Goal: Task Accomplishment & Management: Use online tool/utility

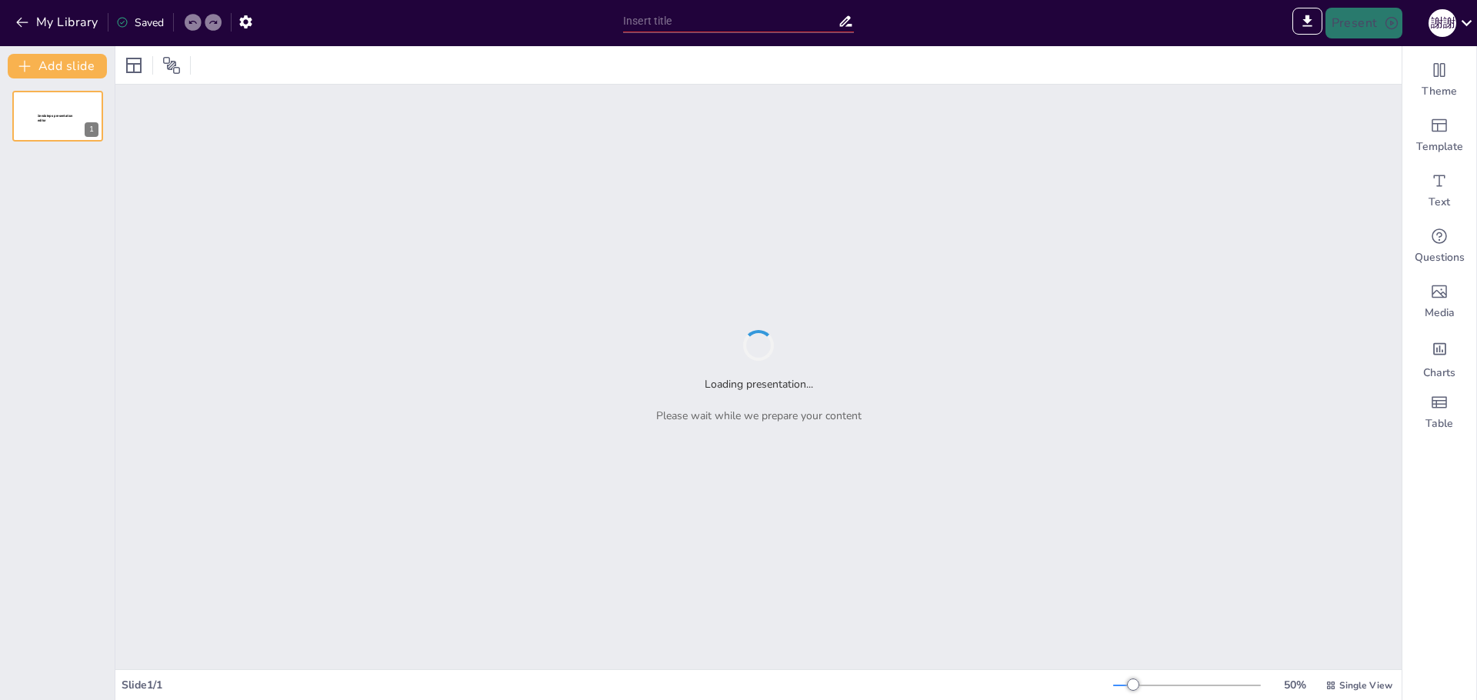
type input "蘭嶼地形大揭秘：山海交融的奇觀"
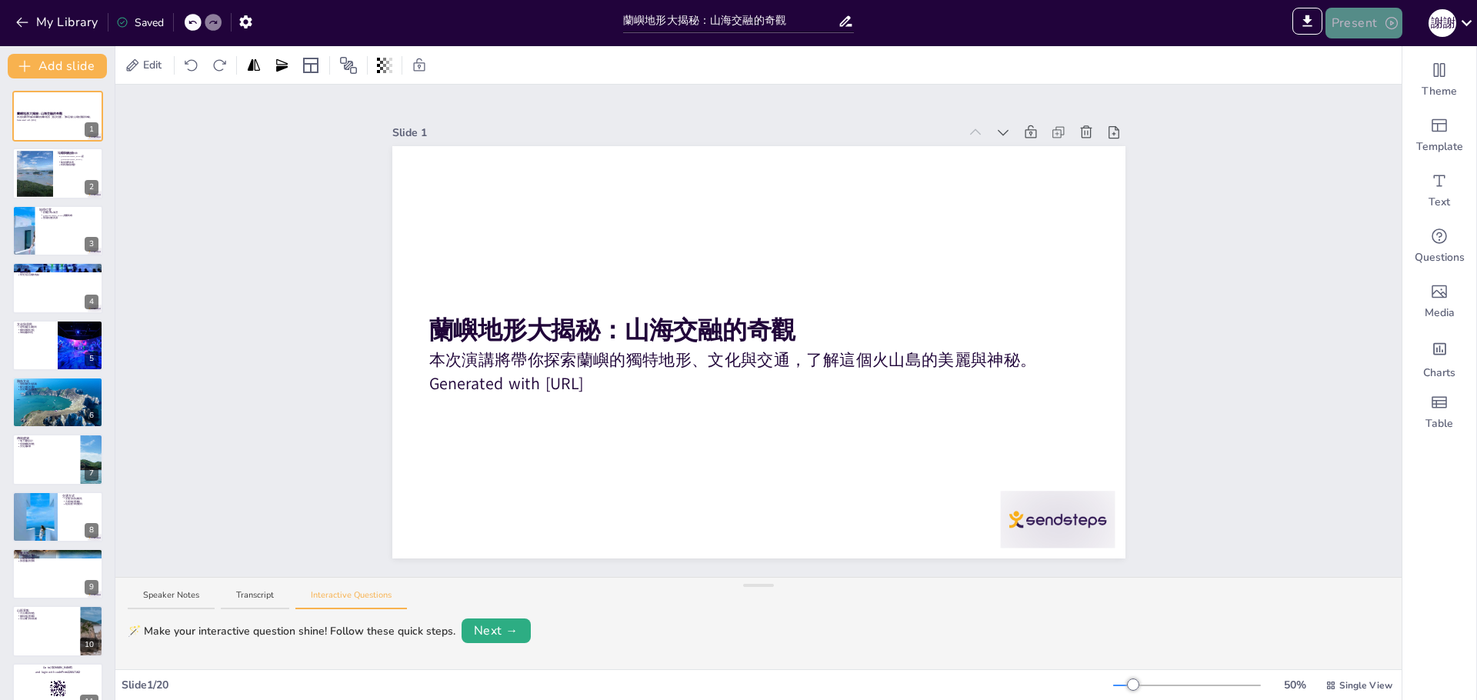
click at [1384, 30] on icon "button" at bounding box center [1391, 22] width 15 height 15
click at [1243, 245] on div at bounding box center [738, 350] width 1477 height 700
click at [248, 20] on icon "button" at bounding box center [246, 22] width 16 height 16
click at [242, 18] on icon "button" at bounding box center [245, 21] width 12 height 13
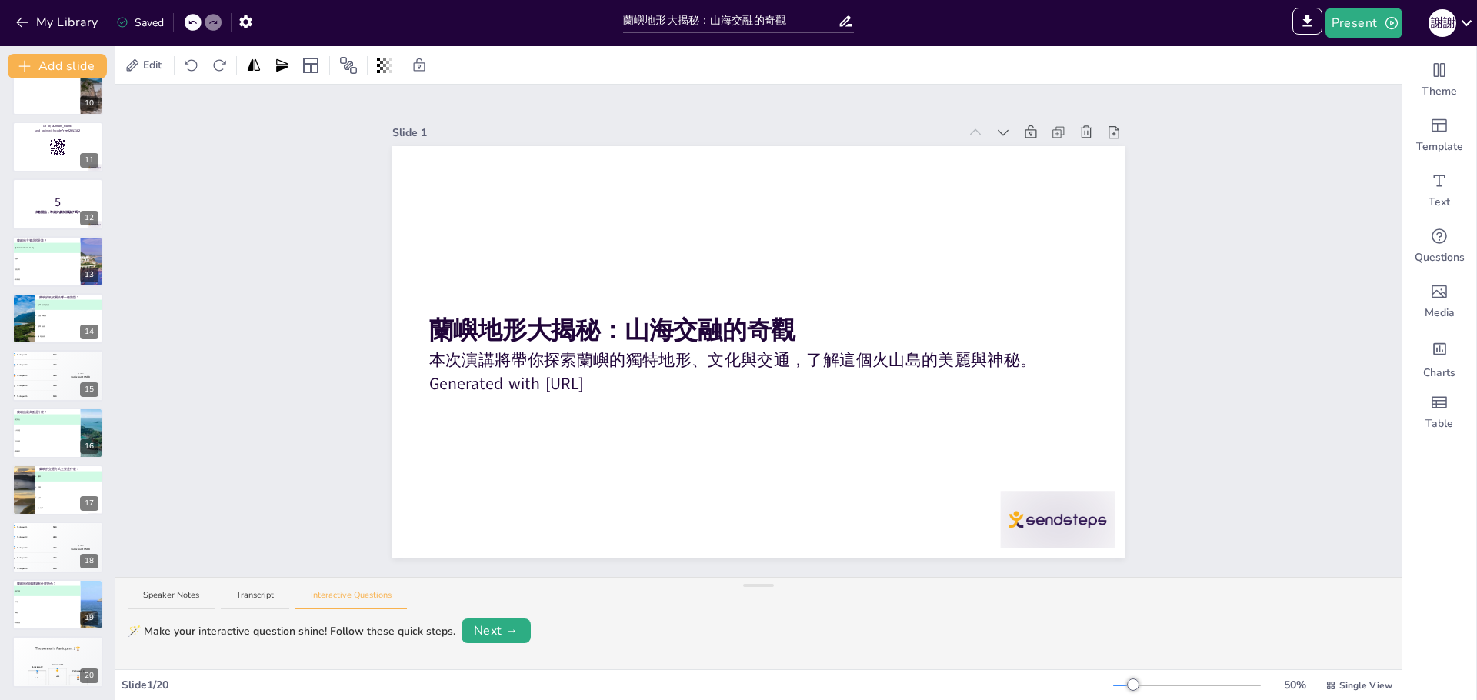
scroll to position [2, 0]
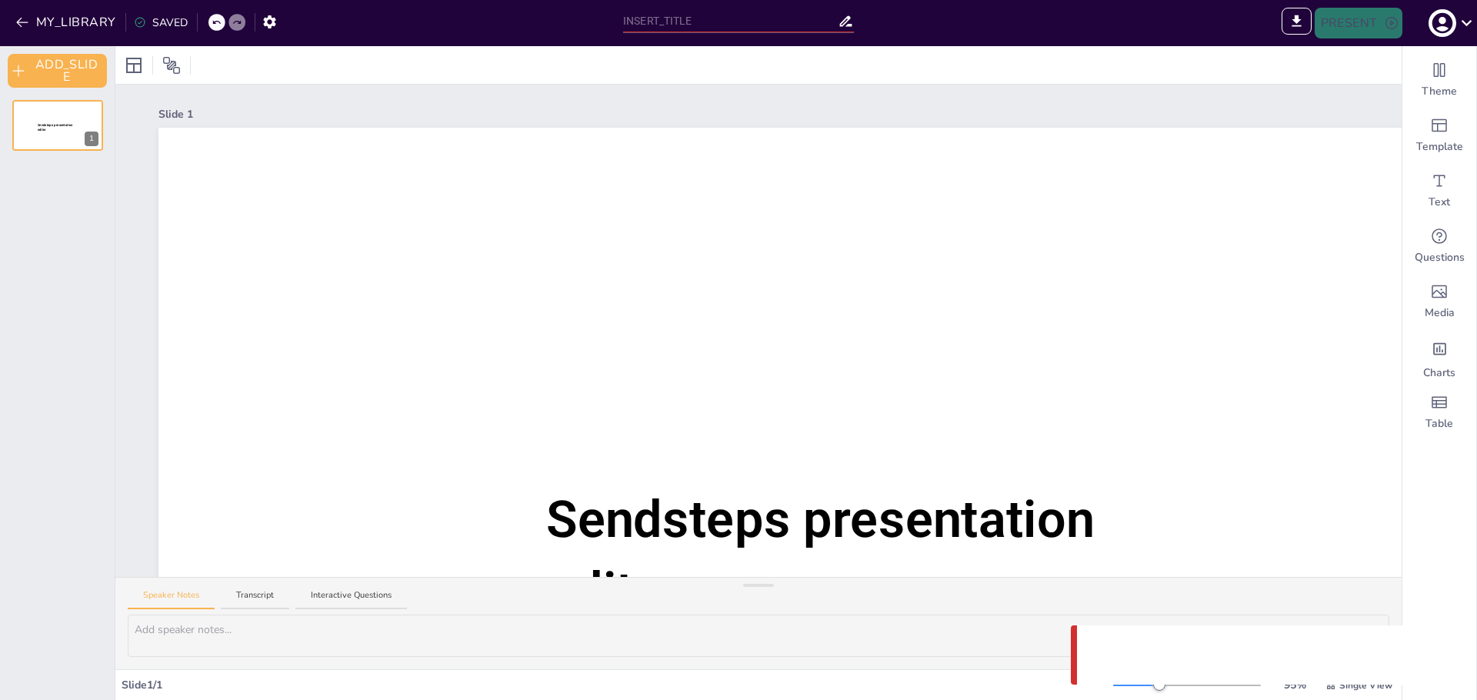
type input "蘭嶼地形大揭秘：山海交融的奇觀"
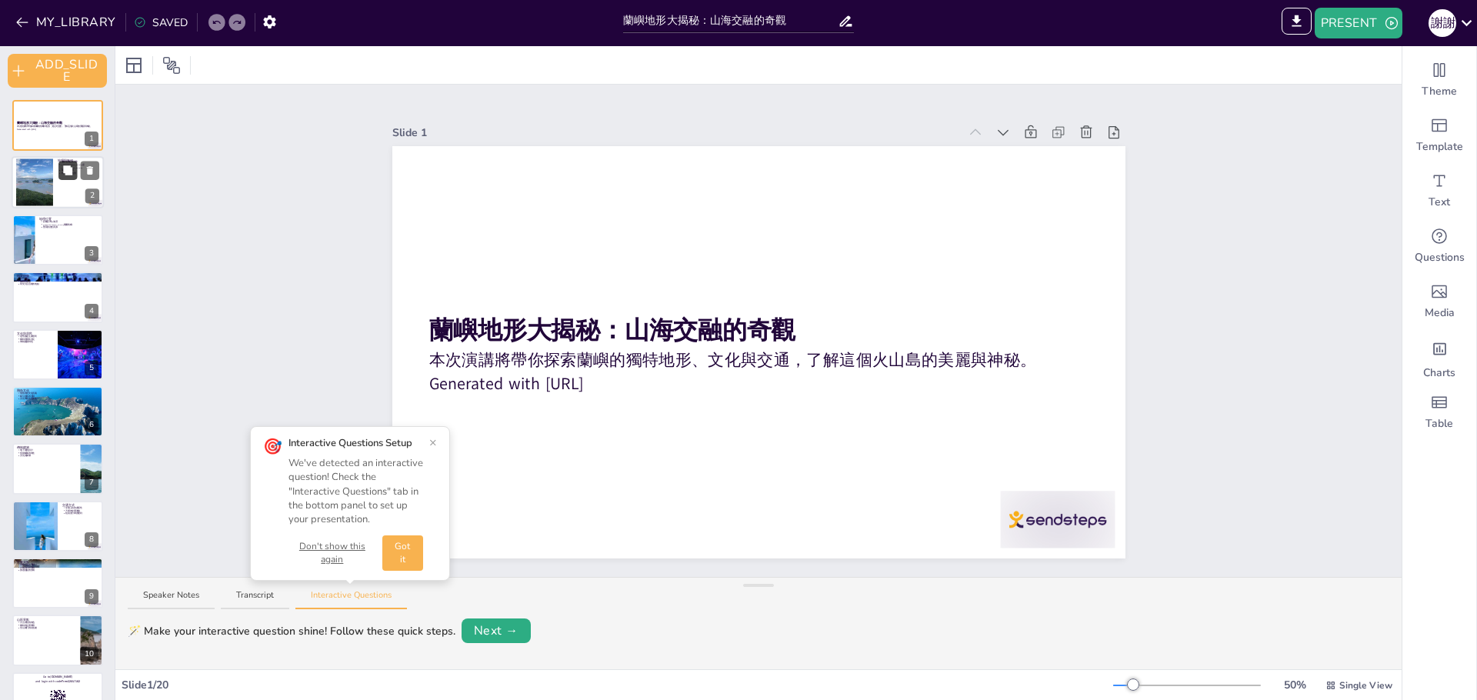
click at [60, 178] on button at bounding box center [67, 171] width 18 height 18
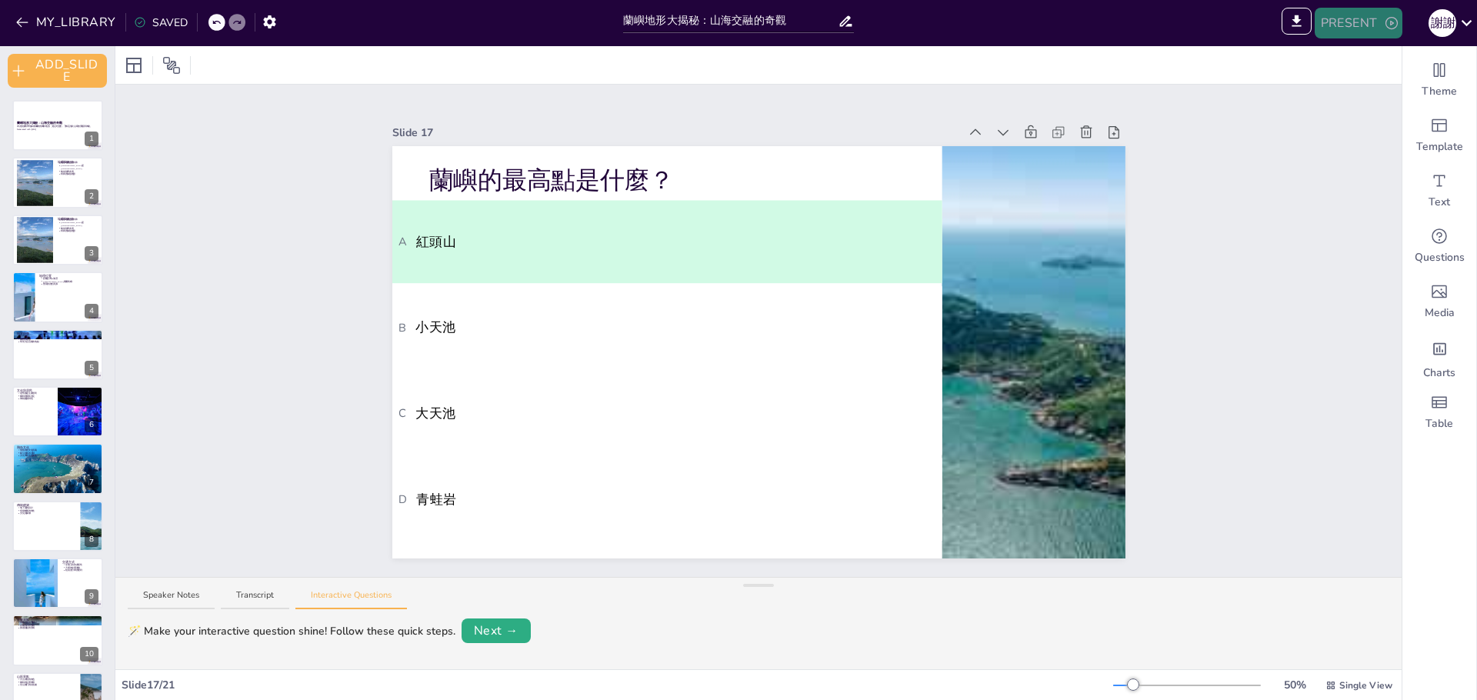
click at [1372, 29] on button "PRESENT" at bounding box center [1358, 23] width 88 height 31
click at [1374, 59] on li "PREVIEW_PRESENTATION" at bounding box center [1387, 57] width 147 height 25
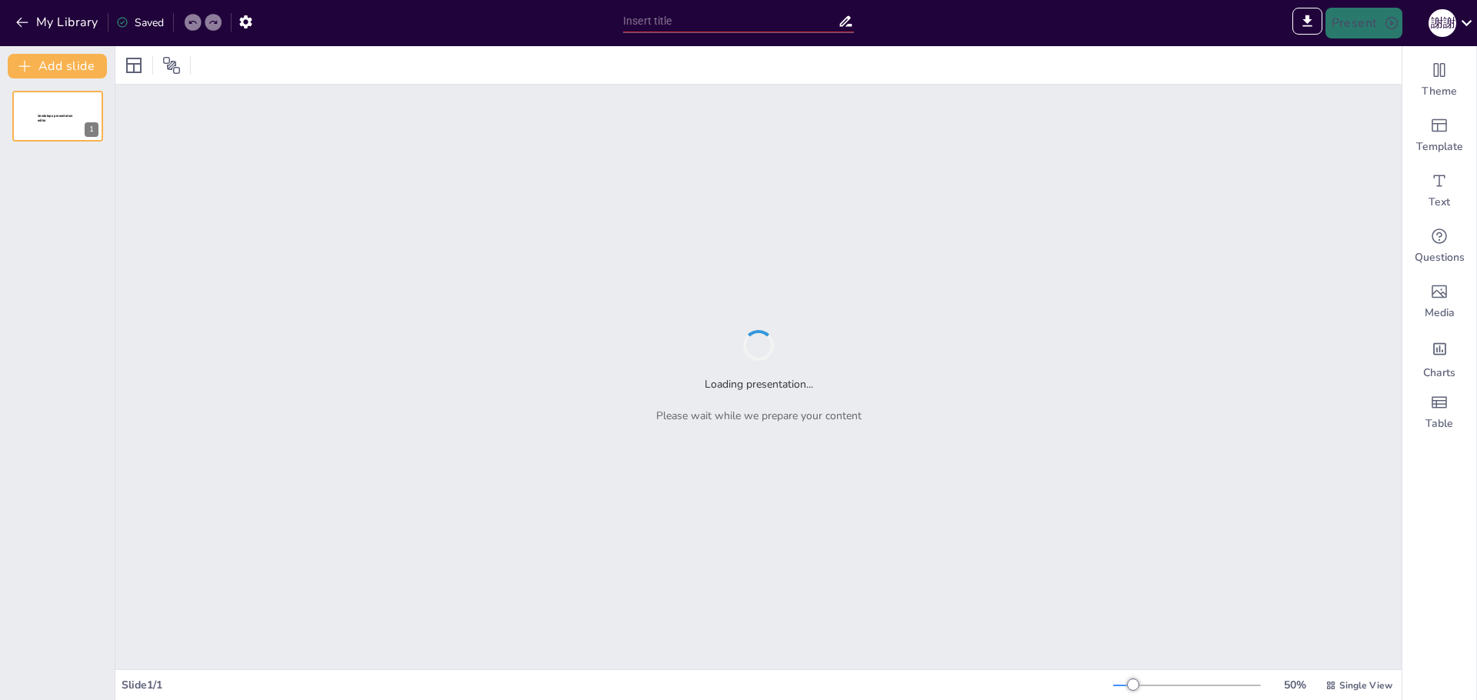
type input "Sendsteps presentation"
